Goal: Information Seeking & Learning: Compare options

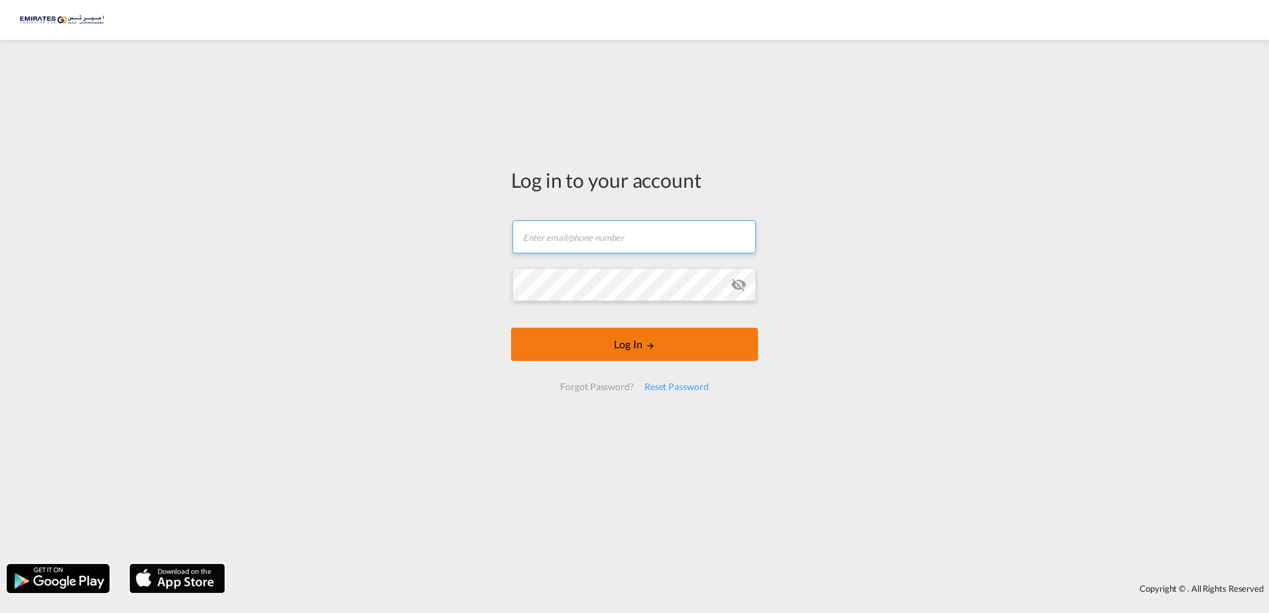
type input "[EMAIL_ADDRESS][DOMAIN_NAME]"
click at [655, 354] on button "Log In" at bounding box center [634, 344] width 247 height 33
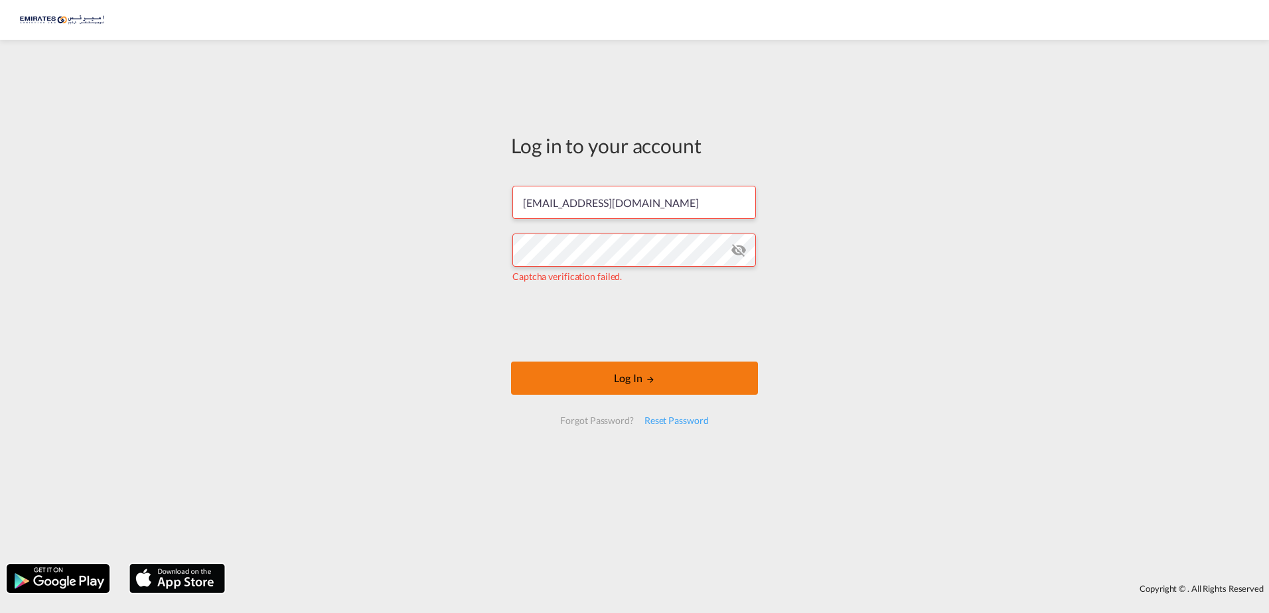
click at [657, 378] on button "Log In" at bounding box center [634, 378] width 247 height 33
click at [666, 380] on button "Log In" at bounding box center [634, 378] width 247 height 33
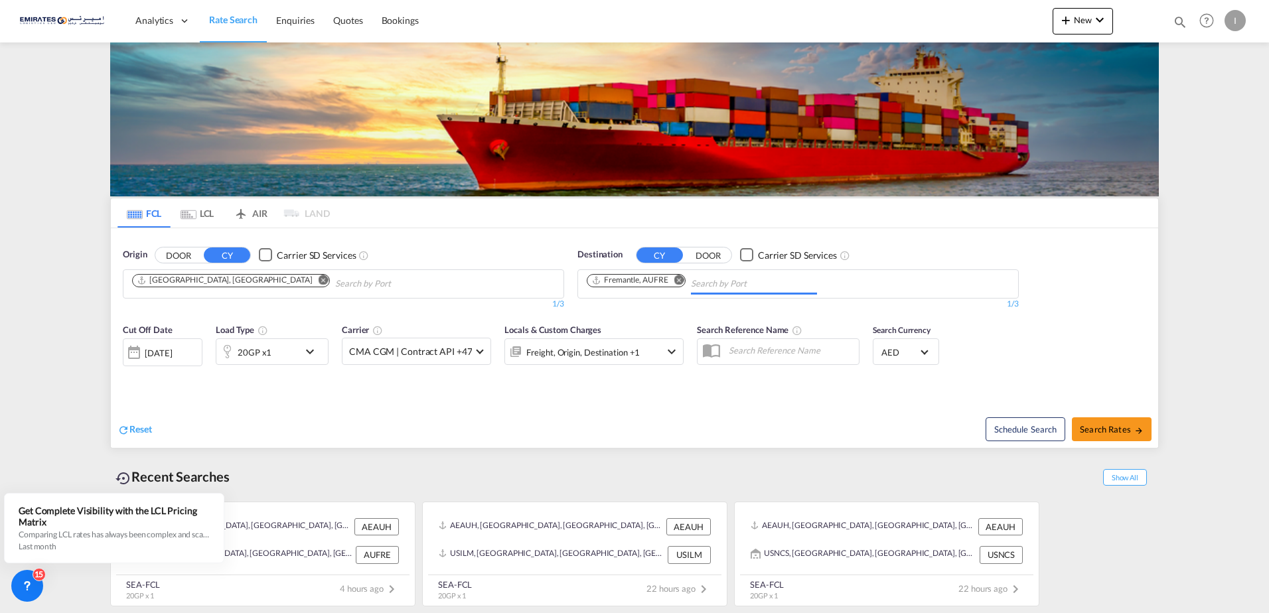
click at [713, 279] on input "Chips input." at bounding box center [754, 283] width 126 height 21
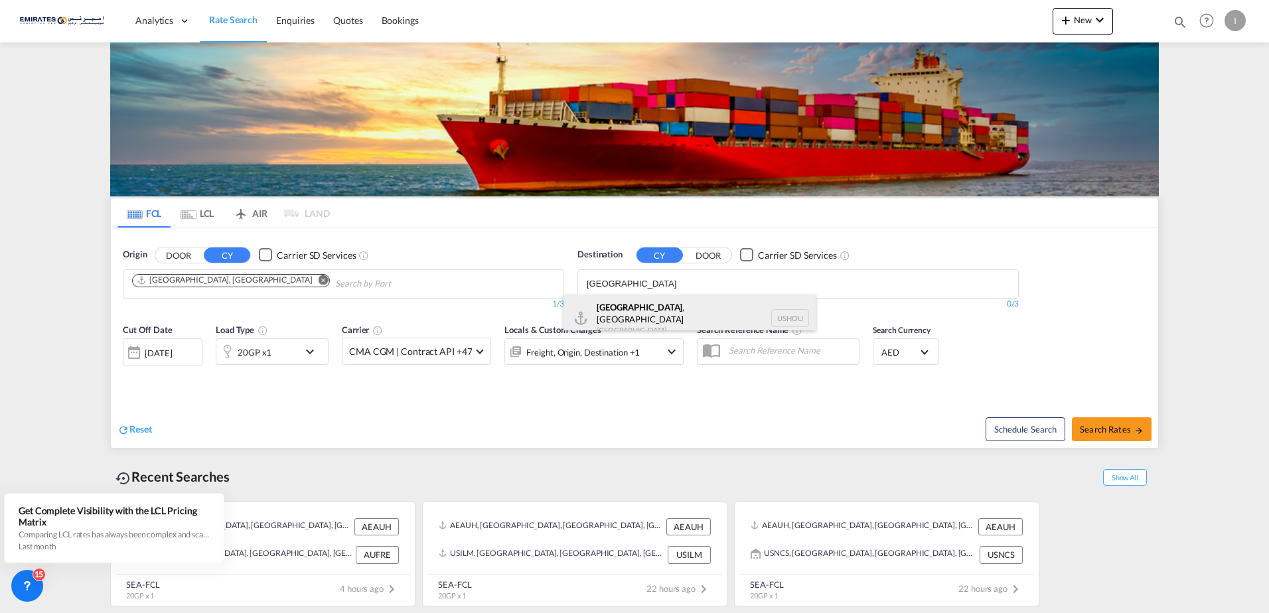
type input "[GEOGRAPHIC_DATA]"
click at [638, 313] on div "[GEOGRAPHIC_DATA] , [GEOGRAPHIC_DATA] [GEOGRAPHIC_DATA] USHOU" at bounding box center [689, 319] width 252 height 48
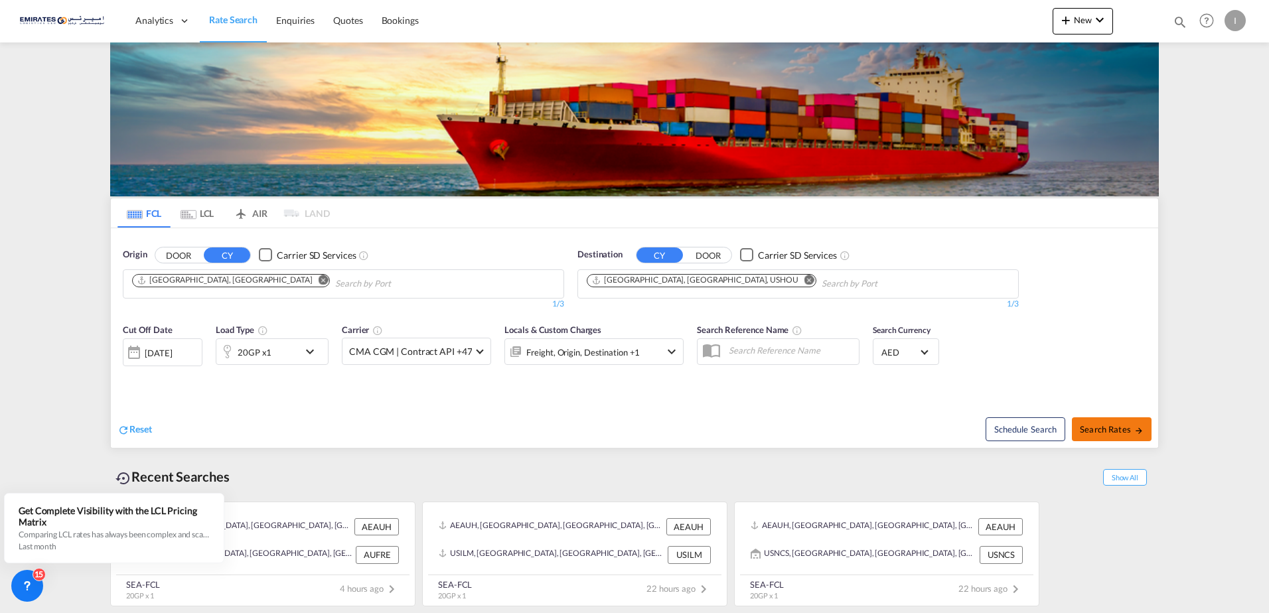
click at [1094, 425] on span "Search Rates" at bounding box center [1112, 429] width 64 height 11
type input "AEAUH to USHOU / [DATE]"
